Goal: Task Accomplishment & Management: Use online tool/utility

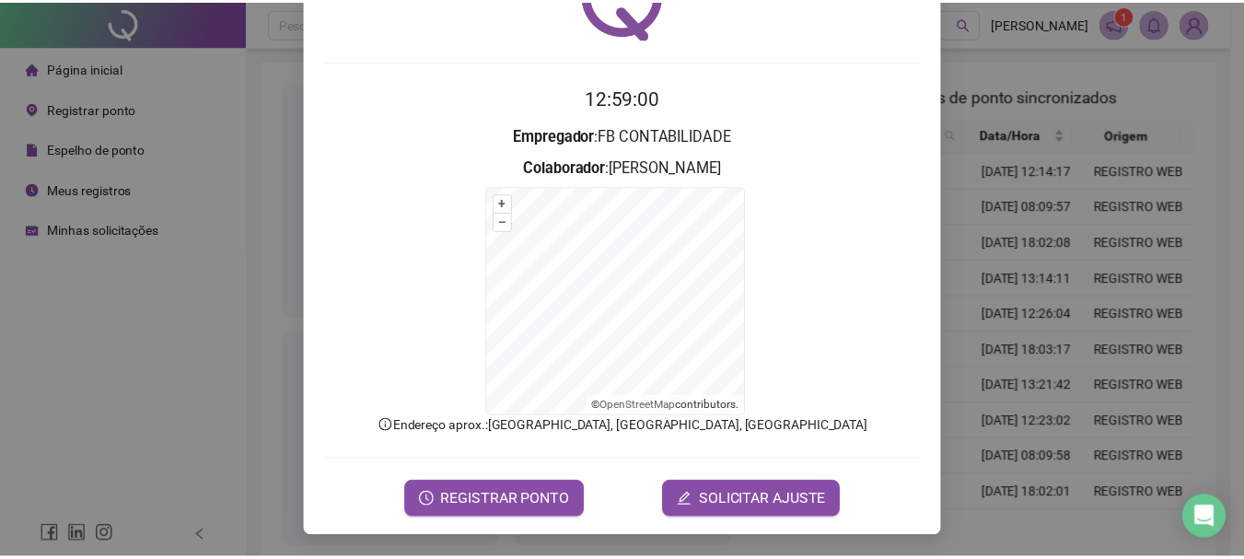
scroll to position [114, 0]
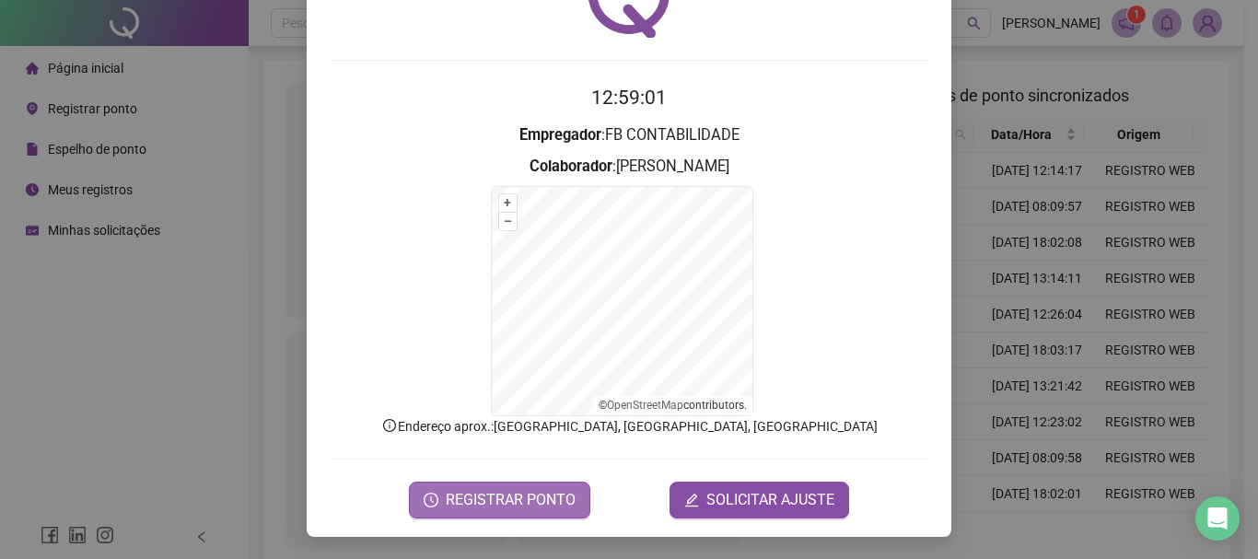
click at [471, 493] on span "REGISTRAR PONTO" at bounding box center [511, 500] width 130 height 22
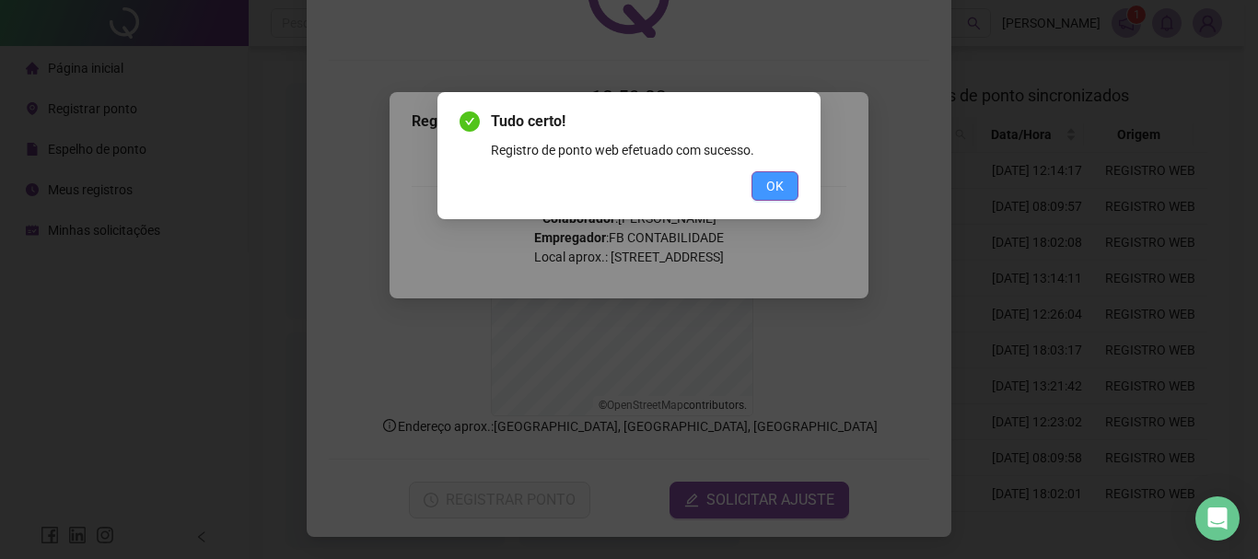
click at [793, 186] on button "OK" at bounding box center [774, 185] width 47 height 29
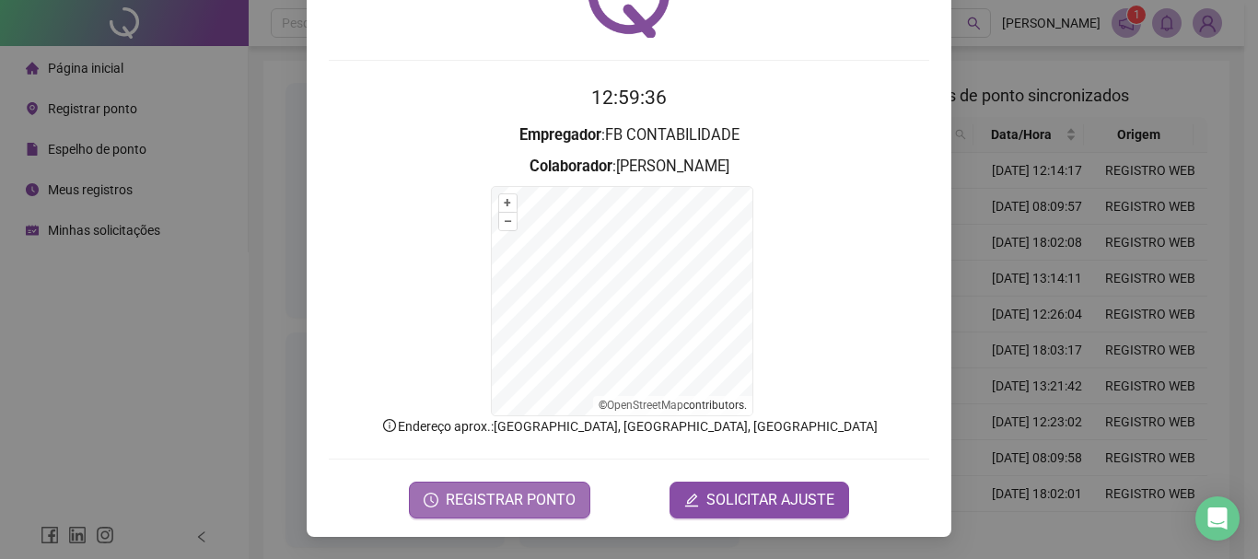
click at [421, 516] on button "REGISTRAR PONTO" at bounding box center [499, 499] width 181 height 37
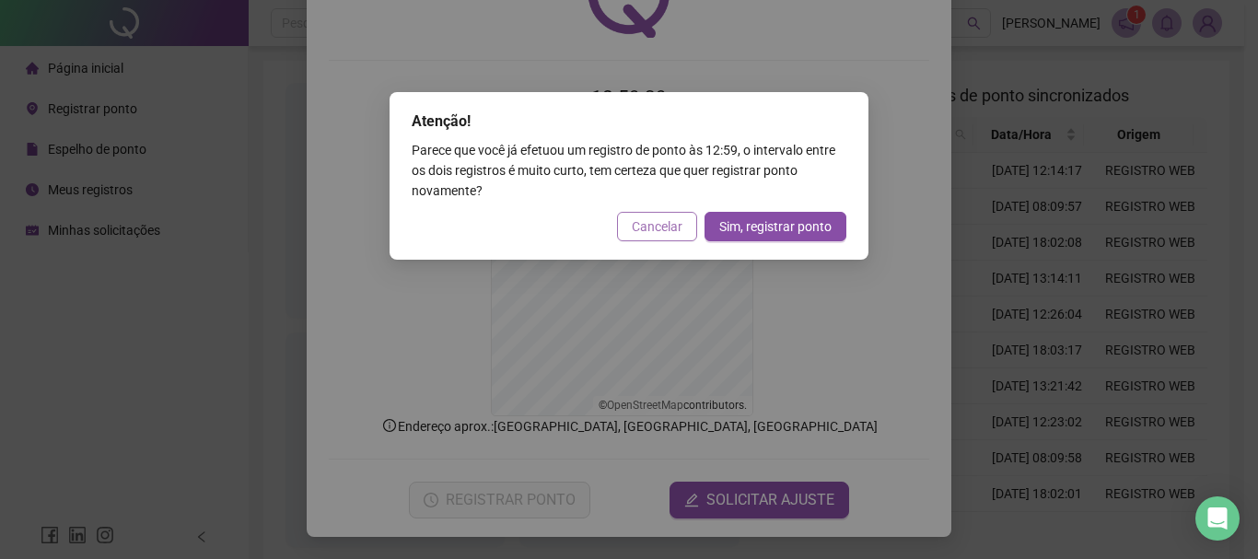
click at [647, 230] on span "Cancelar" at bounding box center [657, 226] width 51 height 20
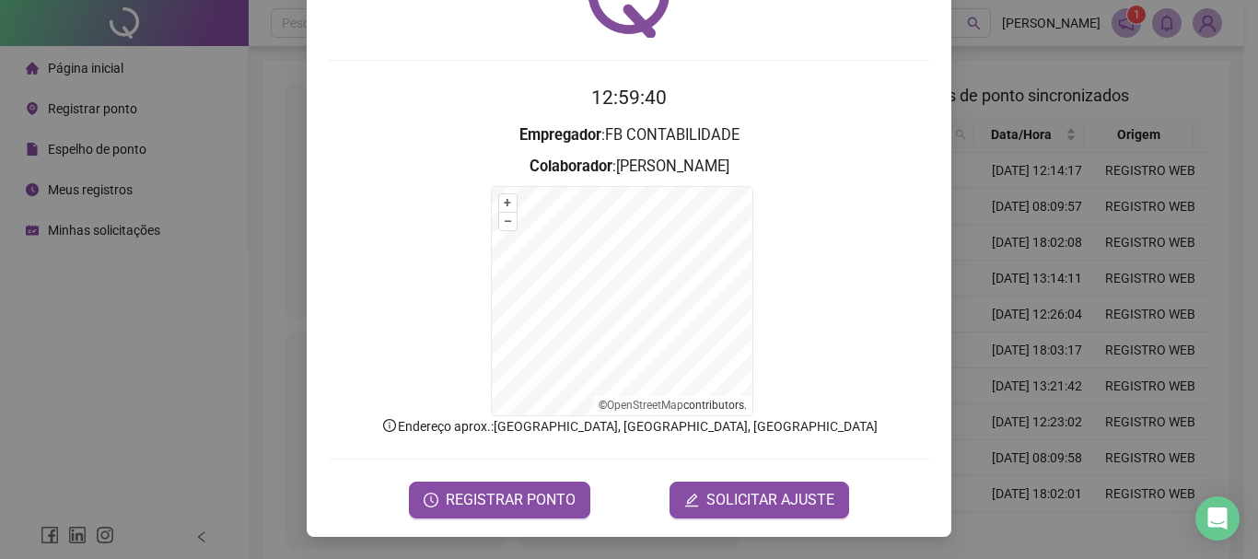
click at [112, 424] on div "Registro de ponto web 12:59:40 Empregador : FB CONTABILIDADE Colaborador : [PER…" at bounding box center [629, 279] width 1258 height 559
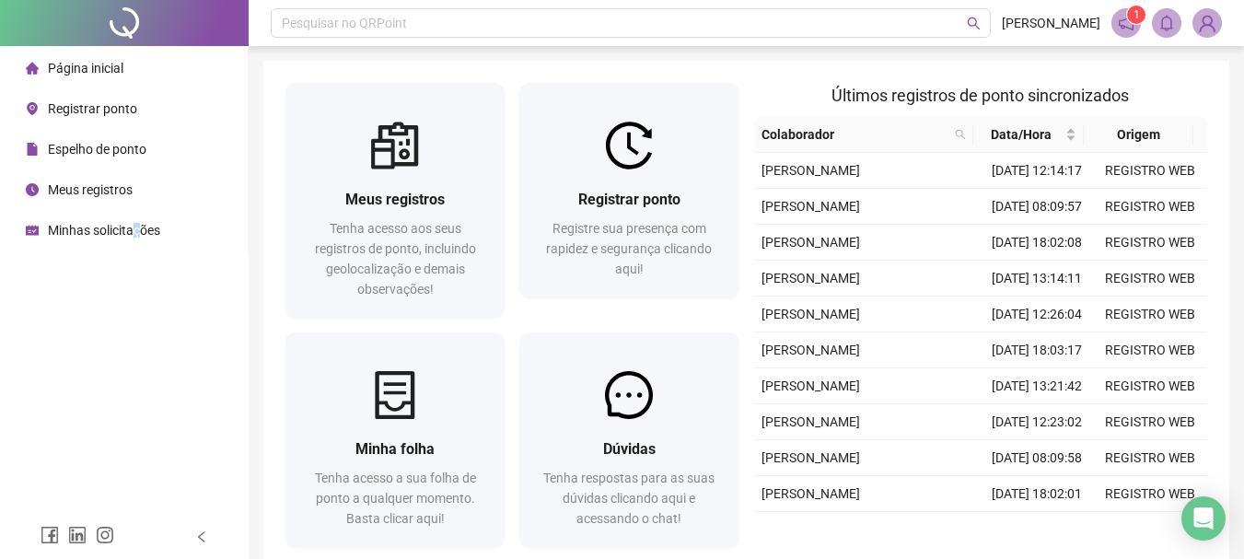
drag, startPoint x: 133, startPoint y: 235, endPoint x: 150, endPoint y: 164, distance: 72.8
click at [133, 235] on span "Minhas solicitações" at bounding box center [104, 230] width 112 height 15
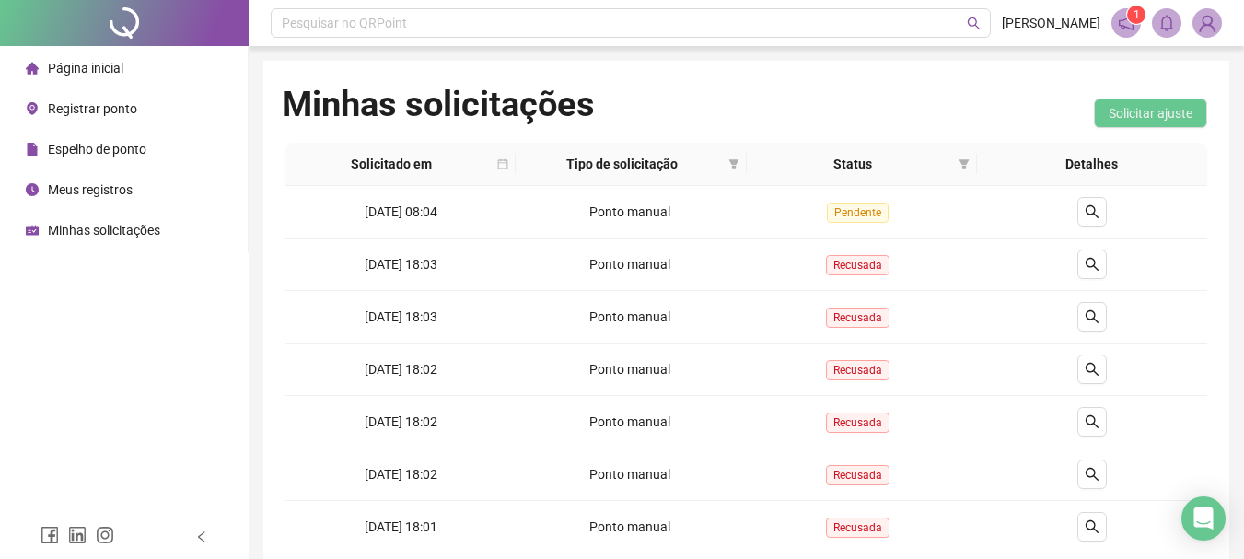
click at [111, 64] on span "Página inicial" at bounding box center [85, 68] width 75 height 15
